Goal: Task Accomplishment & Management: Complete application form

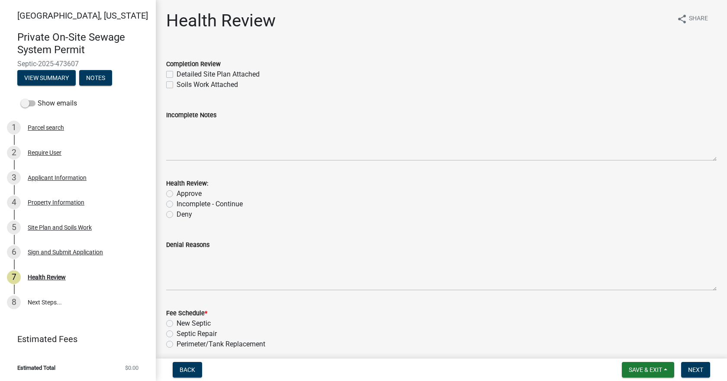
click at [176, 75] on label "Detailed Site Plan Attached" at bounding box center [217, 74] width 83 height 10
click at [176, 75] on input "Detailed Site Plan Attached" at bounding box center [179, 72] width 6 height 6
checkbox input "true"
checkbox input "false"
click at [176, 191] on label "Approve" at bounding box center [188, 194] width 25 height 10
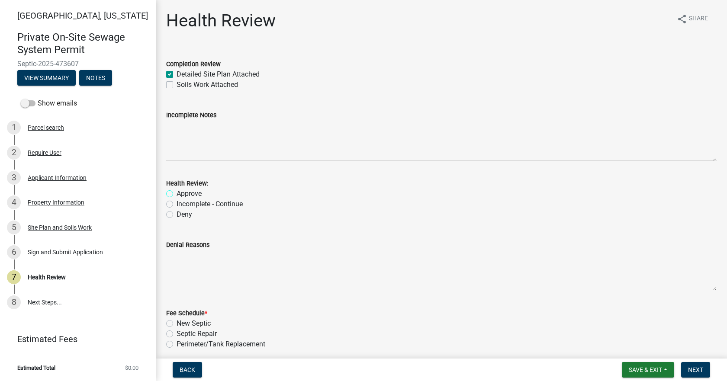
click at [176, 191] on input "Approve" at bounding box center [179, 192] width 6 height 6
radio input "true"
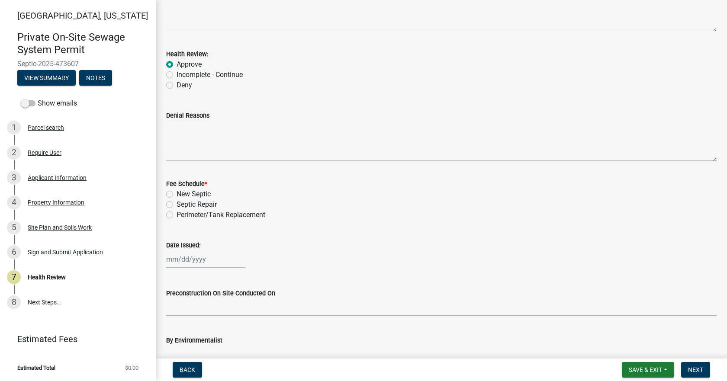
scroll to position [130, 0]
click at [176, 202] on label "Septic Repair" at bounding box center [196, 204] width 40 height 10
click at [176, 202] on input "Septic Repair" at bounding box center [179, 202] width 6 height 6
radio input "true"
click at [184, 256] on div at bounding box center [205, 259] width 79 height 18
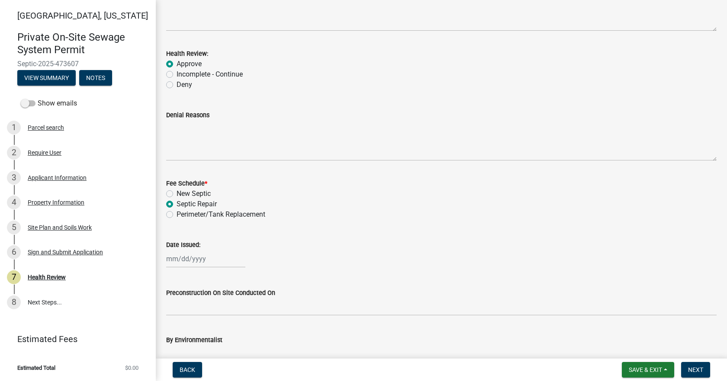
select select "9"
select select "2025"
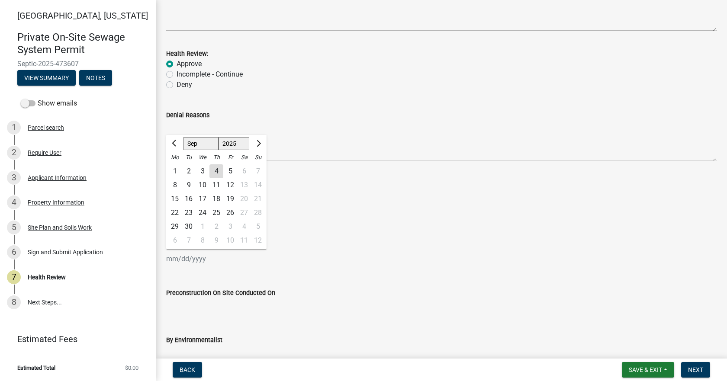
click at [216, 173] on div "4" at bounding box center [216, 171] width 14 height 14
type input "[DATE]"
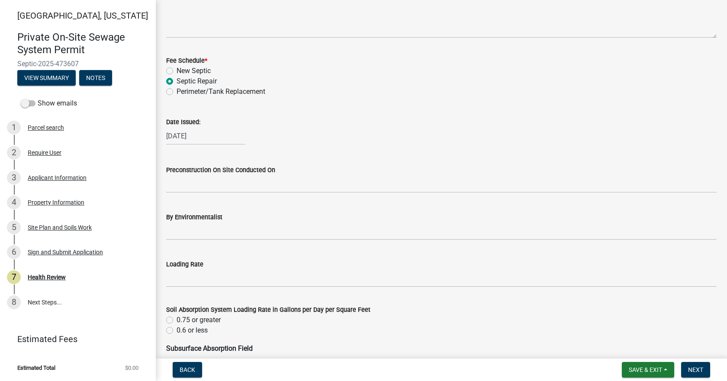
scroll to position [259, 0]
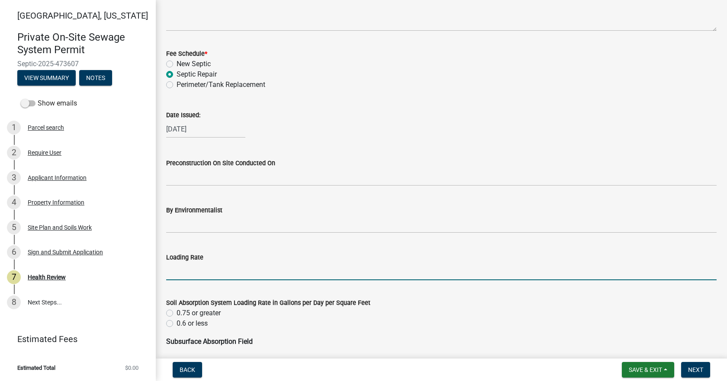
click at [185, 273] on input "Loading Rate" at bounding box center [441, 272] width 550 height 18
type input ".3"
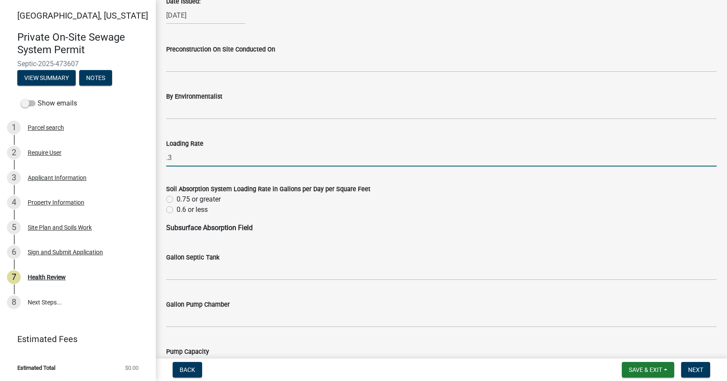
scroll to position [432, 0]
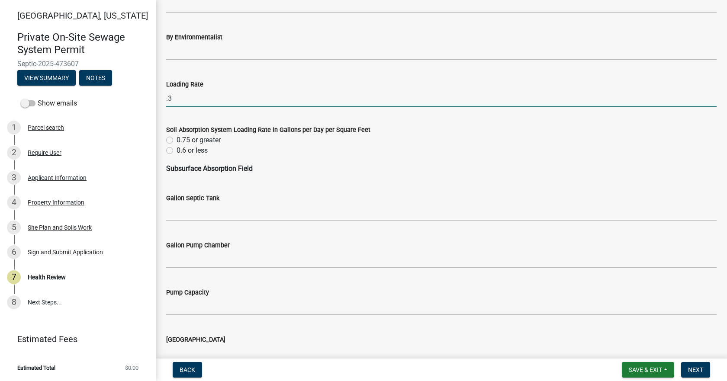
click at [176, 150] on label "0.6 or less" at bounding box center [191, 150] width 31 height 10
click at [176, 150] on input "0.6 or less" at bounding box center [179, 148] width 6 height 6
radio input "true"
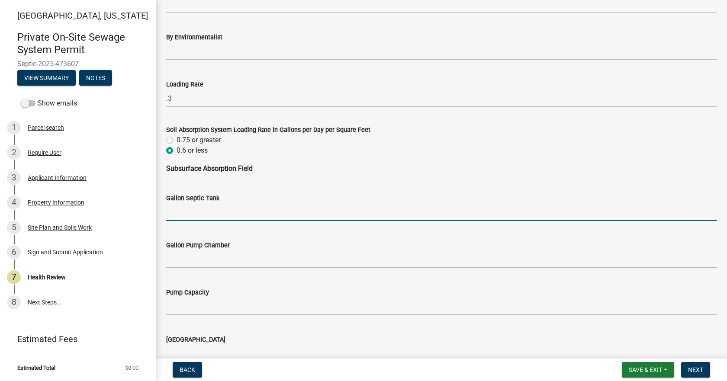
click at [187, 219] on input "Gallon Septic Tank" at bounding box center [441, 212] width 550 height 18
type input "1000"
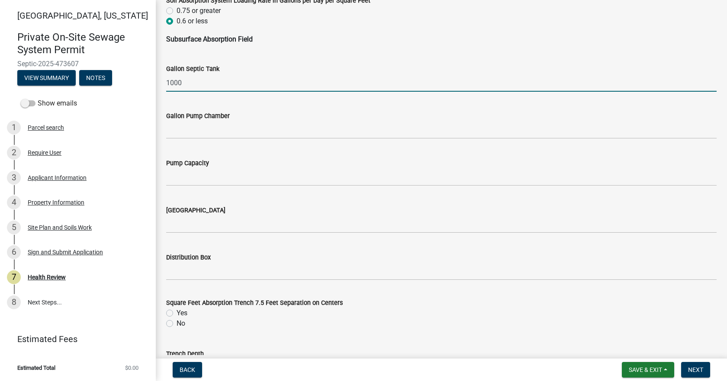
scroll to position [562, 0]
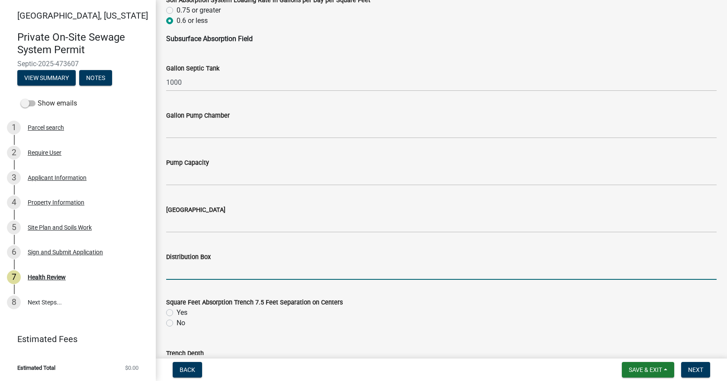
click at [192, 269] on input "Distribution Box" at bounding box center [441, 271] width 550 height 18
type input "Yes"
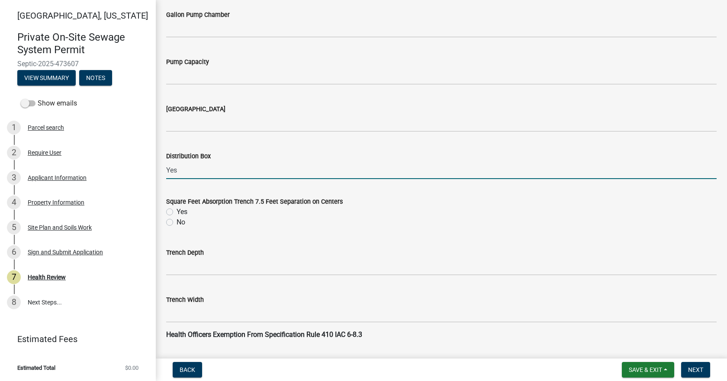
scroll to position [692, 0]
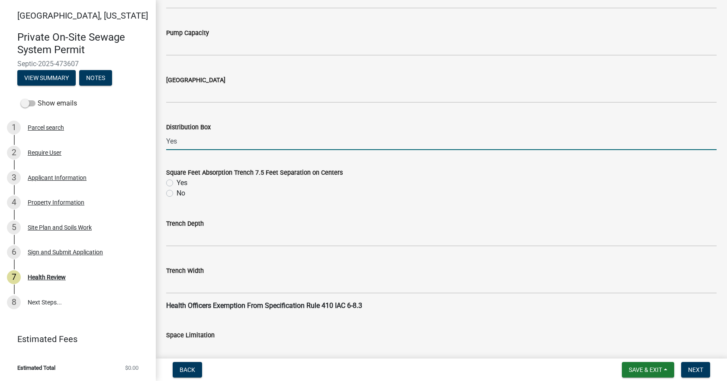
click at [176, 183] on label "Yes" at bounding box center [181, 183] width 11 height 10
click at [176, 183] on input "Yes" at bounding box center [179, 181] width 6 height 6
radio input "true"
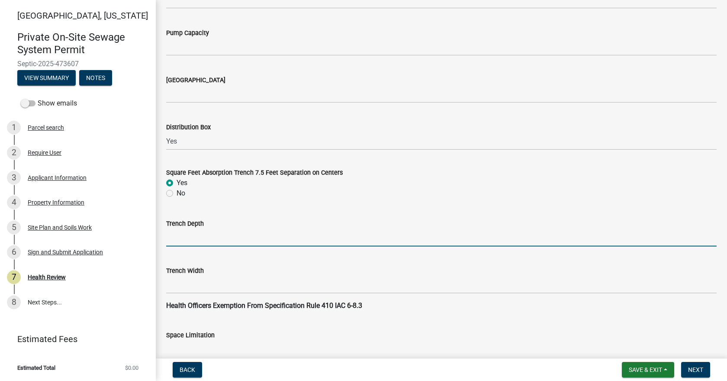
click at [186, 234] on input "Trench Depth" at bounding box center [441, 238] width 550 height 18
type input "24""
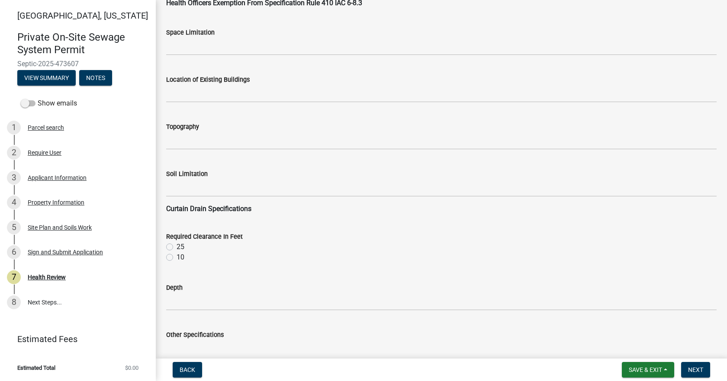
scroll to position [908, 0]
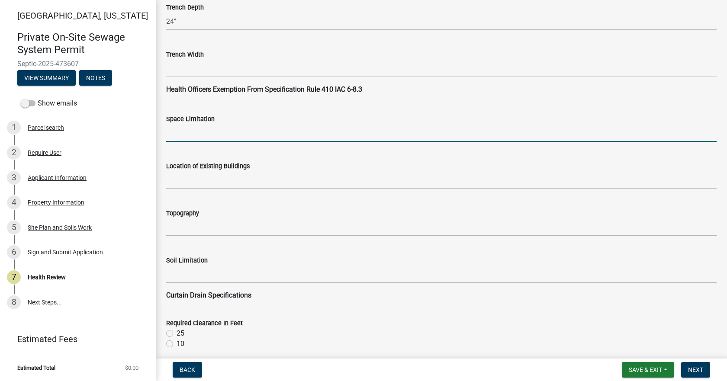
click at [192, 139] on input "Space Limitation" at bounding box center [441, 133] width 550 height 18
click at [198, 130] on input "lot size .45 of an acre" at bounding box center [441, 133] width 550 height 18
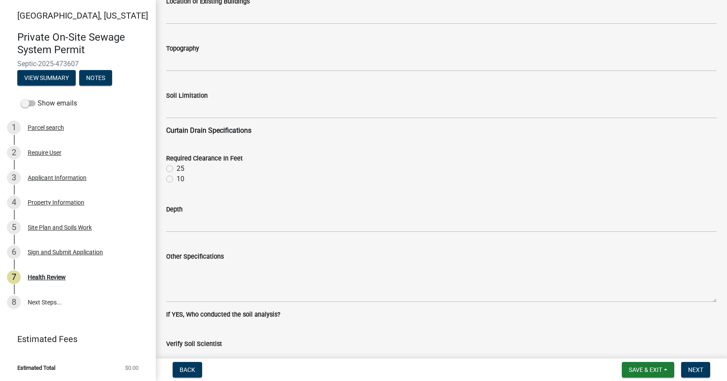
scroll to position [1081, 0]
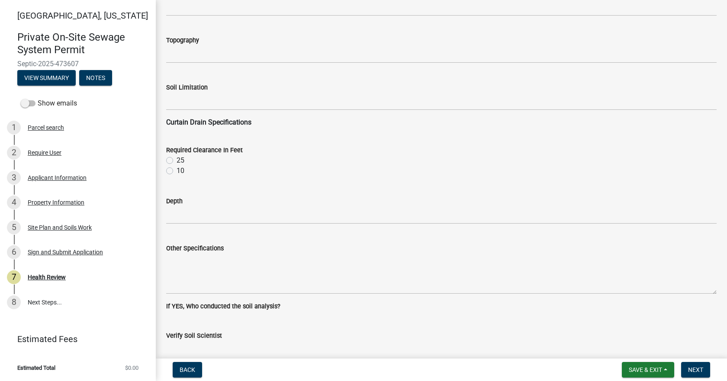
type input "lot size .3 of an acre"
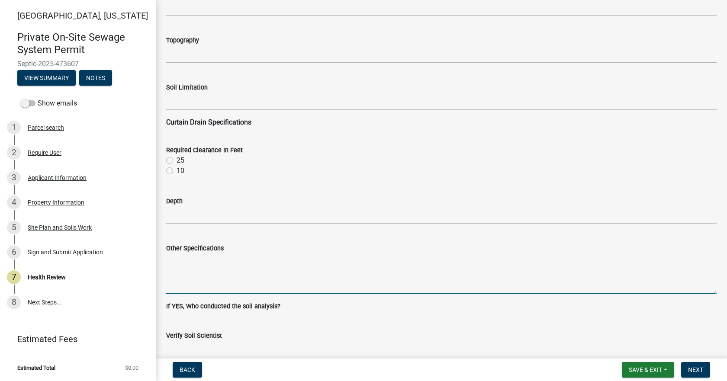
click at [193, 264] on textarea "Other Specifications" at bounding box center [441, 273] width 550 height 41
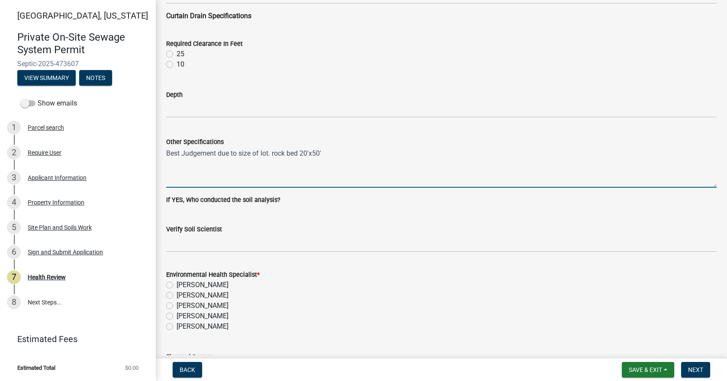
scroll to position [1211, 0]
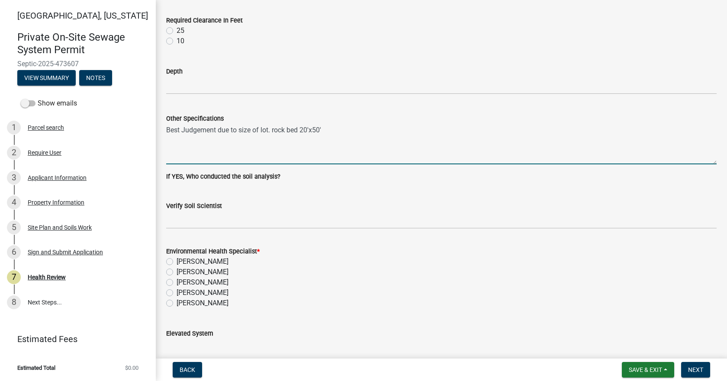
type textarea "Best Judgement due to size of lot. rock bed 20'x50'"
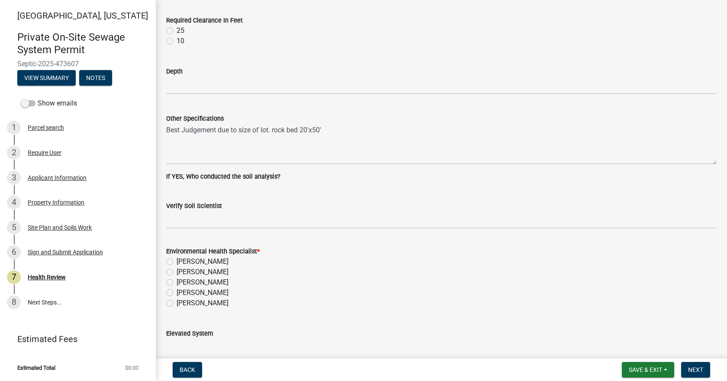
click at [176, 303] on label "[PERSON_NAME]" at bounding box center [202, 303] width 52 height 10
click at [176, 303] on input "[PERSON_NAME]" at bounding box center [179, 301] width 6 height 6
radio input "true"
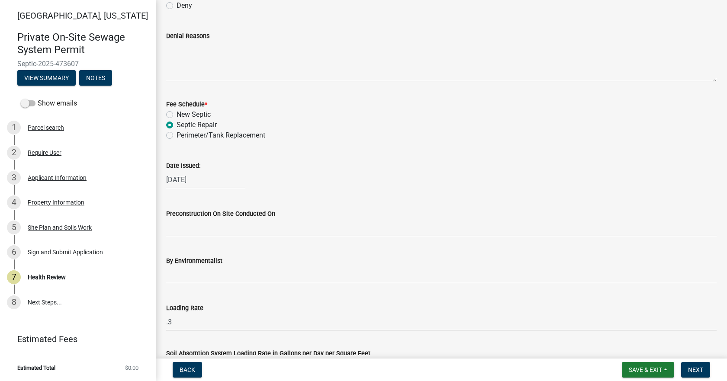
scroll to position [0, 0]
